Goal: Information Seeking & Learning: Learn about a topic

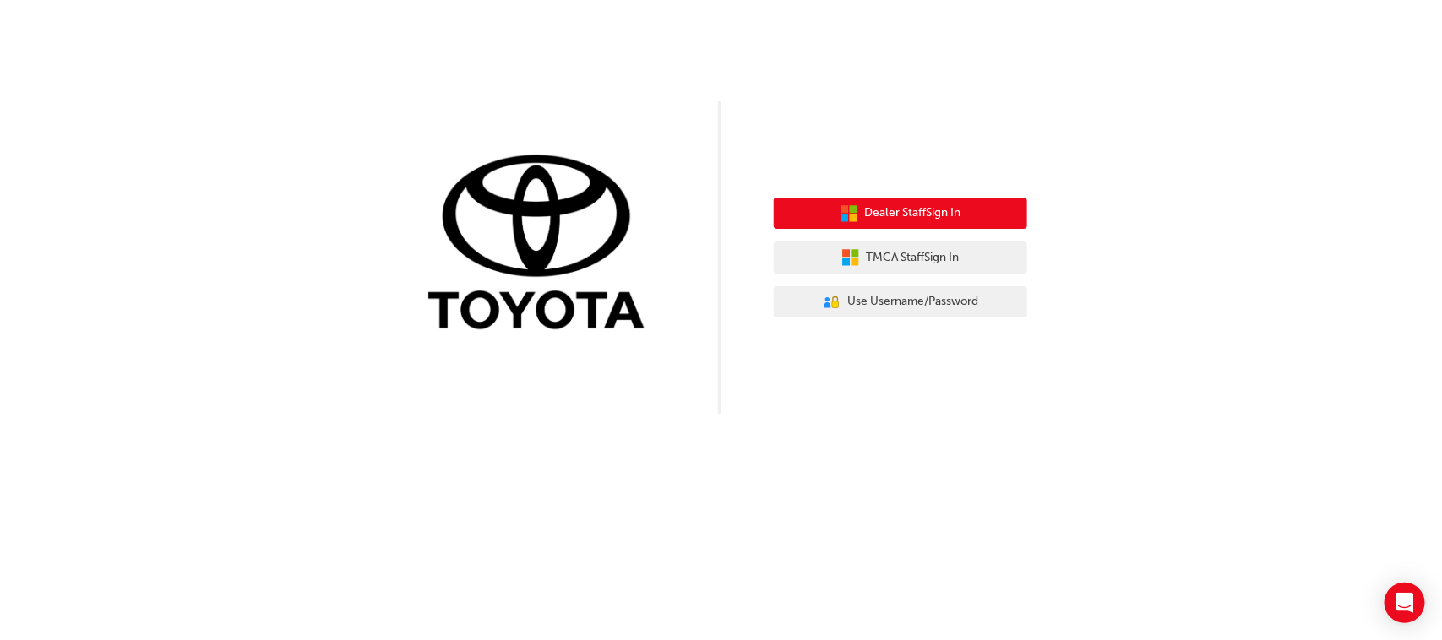
click at [879, 209] on span "Dealer Staff Sign In" at bounding box center [913, 213] width 96 height 19
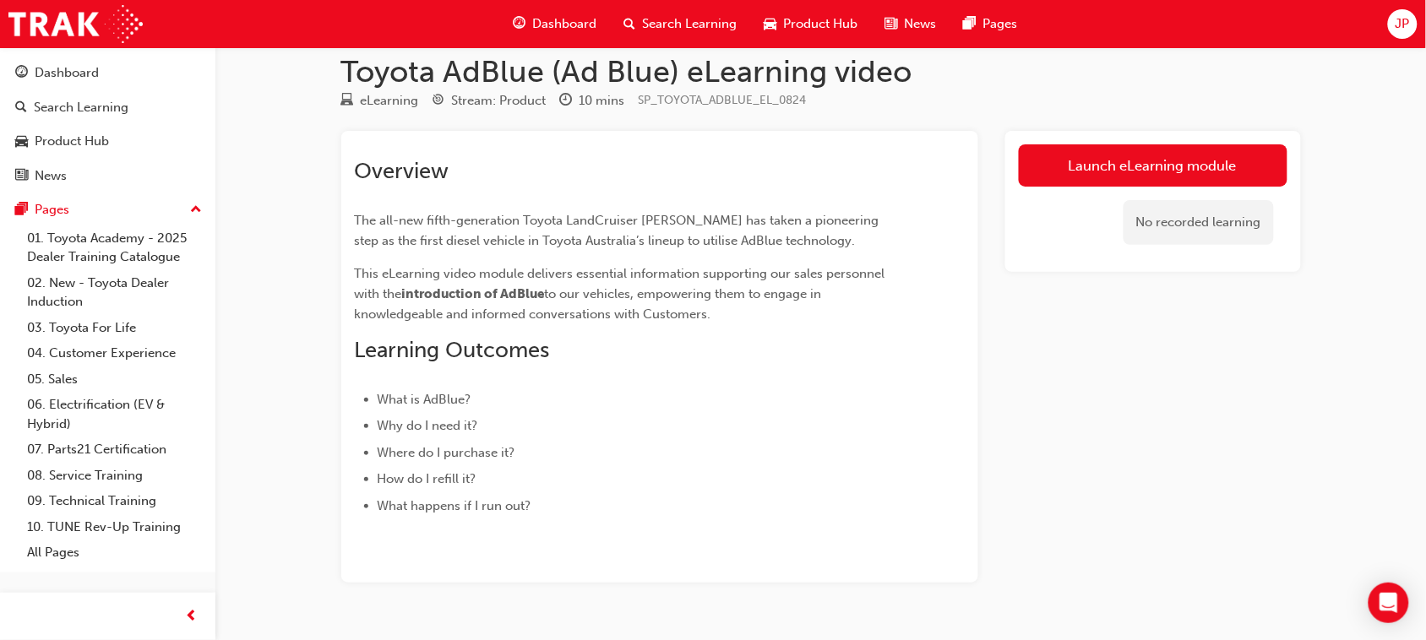
scroll to position [59, 0]
